Goal: Browse casually

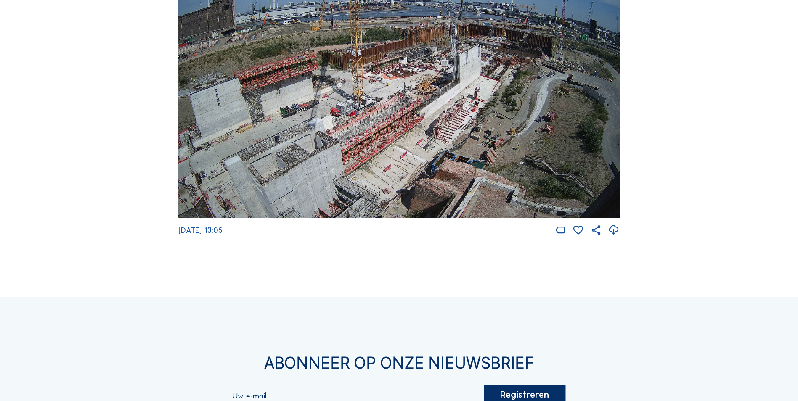
scroll to position [1178, 0]
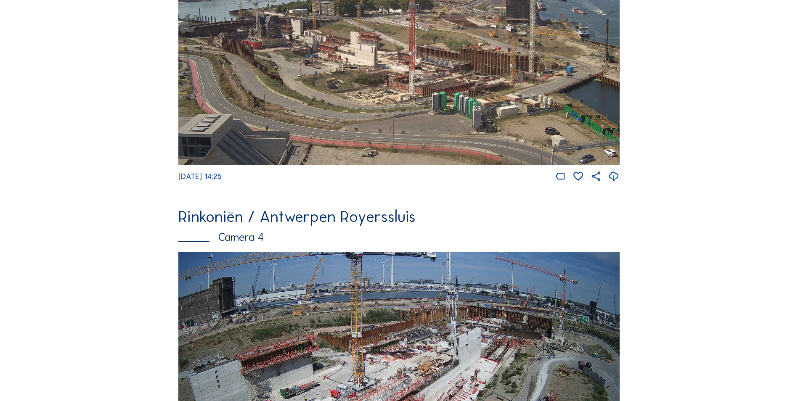
scroll to position [883, 0]
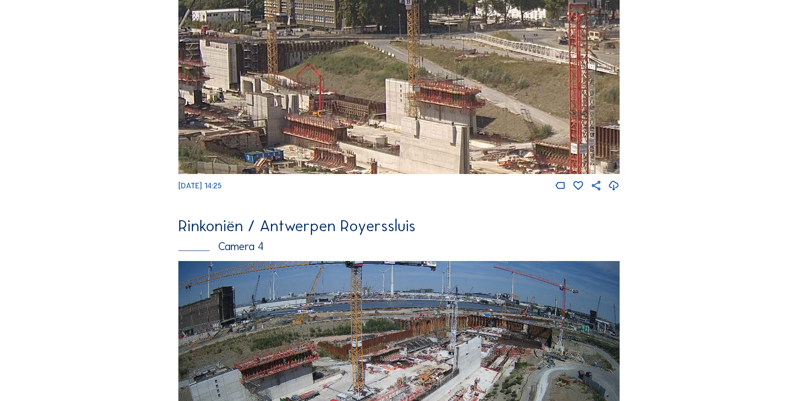
drag, startPoint x: 317, startPoint y: 10, endPoint x: 318, endPoint y: 93, distance: 82.4
click at [318, 93] on img at bounding box center [398, 50] width 441 height 248
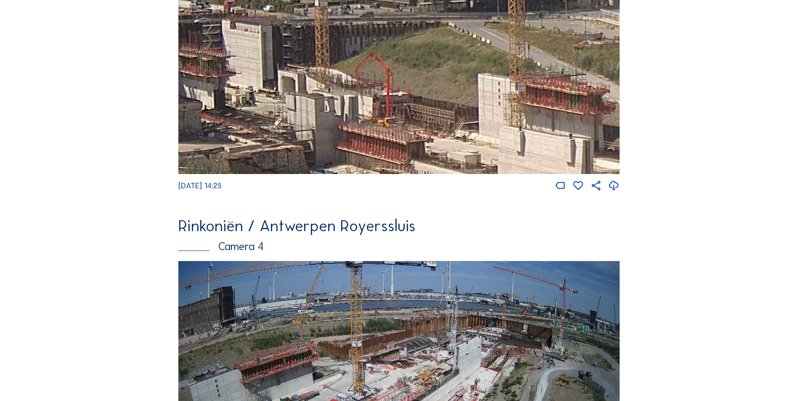
drag, startPoint x: 276, startPoint y: 97, endPoint x: 341, endPoint y: 101, distance: 64.9
click at [341, 101] on img at bounding box center [398, 50] width 441 height 248
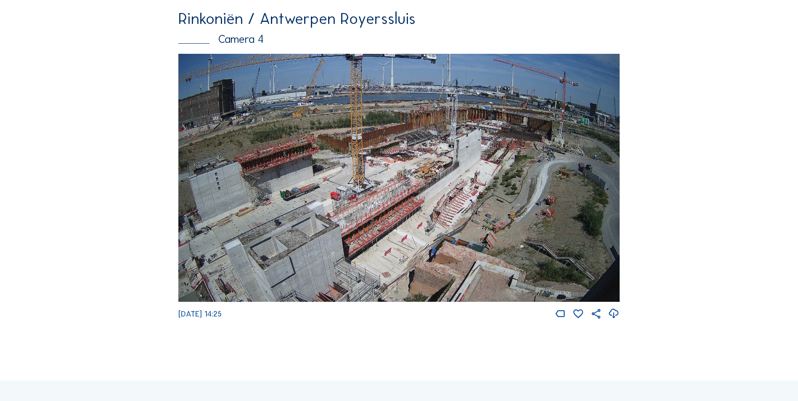
scroll to position [1093, 0]
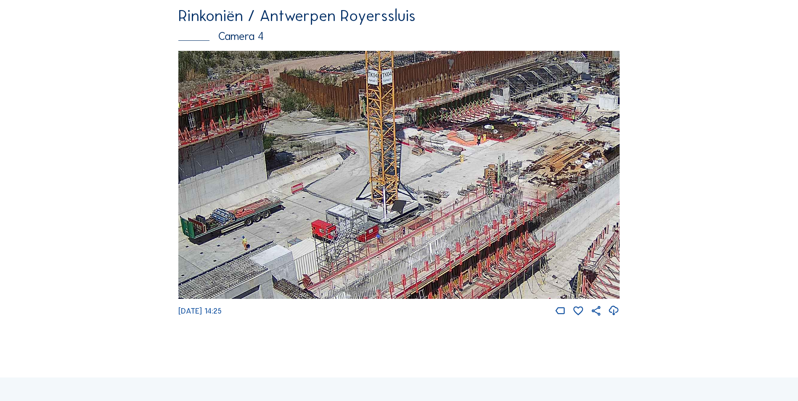
drag, startPoint x: 438, startPoint y: 137, endPoint x: 376, endPoint y: 154, distance: 64.7
click at [376, 154] on img at bounding box center [398, 175] width 441 height 248
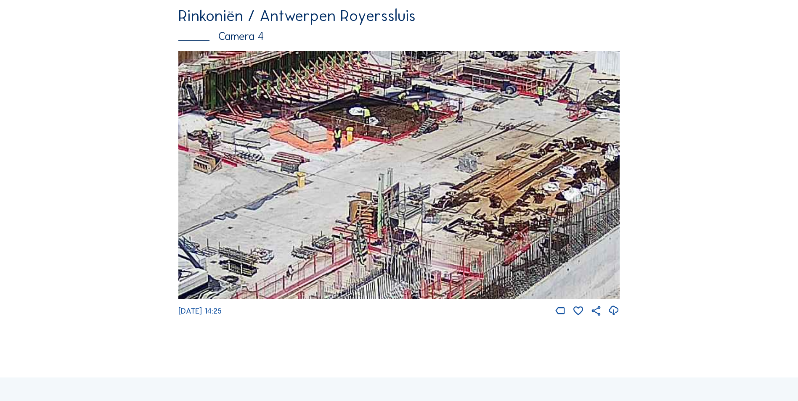
drag, startPoint x: 392, startPoint y: 153, endPoint x: 287, endPoint y: 150, distance: 104.8
click at [288, 151] on img at bounding box center [398, 175] width 441 height 248
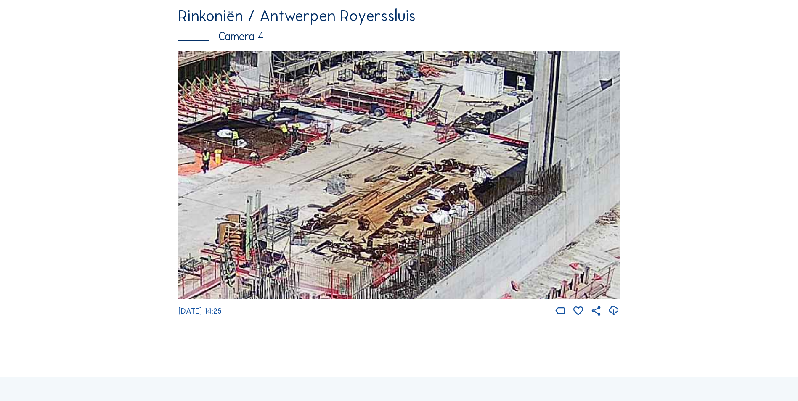
drag, startPoint x: 413, startPoint y: 175, endPoint x: 296, endPoint y: 192, distance: 117.7
click at [296, 192] on img at bounding box center [398, 175] width 441 height 248
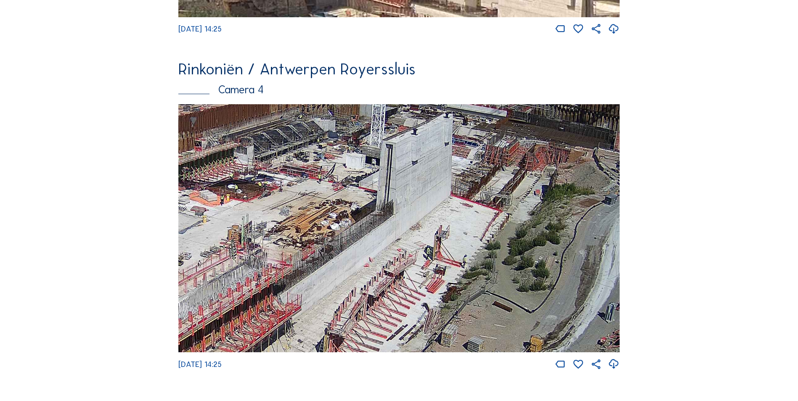
scroll to position [1009, 0]
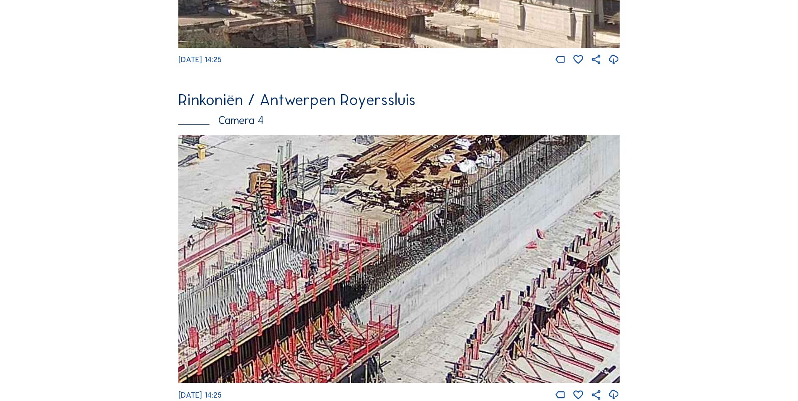
drag, startPoint x: 275, startPoint y: 285, endPoint x: 358, endPoint y: 195, distance: 122.6
click at [358, 194] on img at bounding box center [398, 259] width 441 height 248
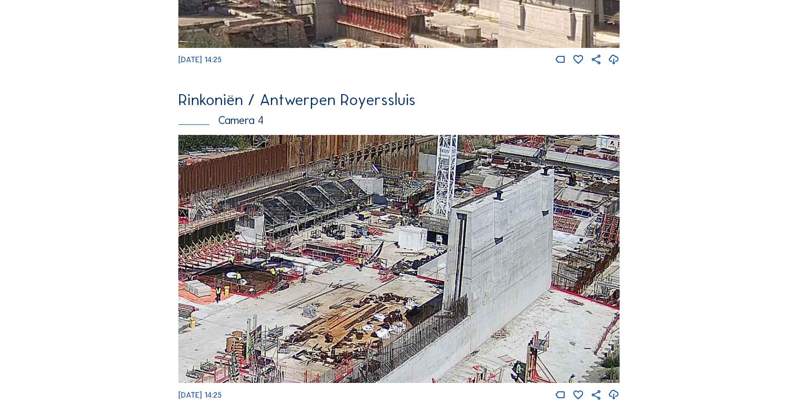
drag, startPoint x: 543, startPoint y: 202, endPoint x: 402, endPoint y: 255, distance: 150.5
click at [402, 255] on img at bounding box center [398, 259] width 441 height 248
